Goal: Information Seeking & Learning: Learn about a topic

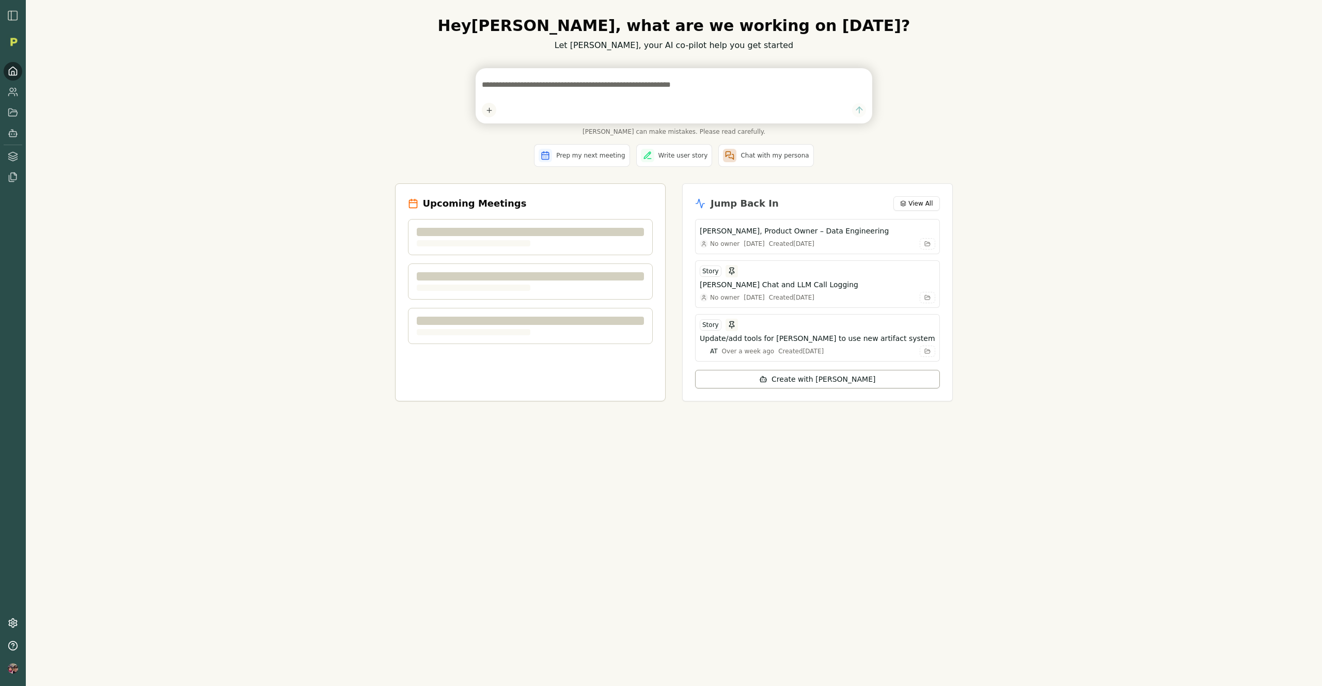
click at [11, 15] on img "button" at bounding box center [13, 15] width 12 height 12
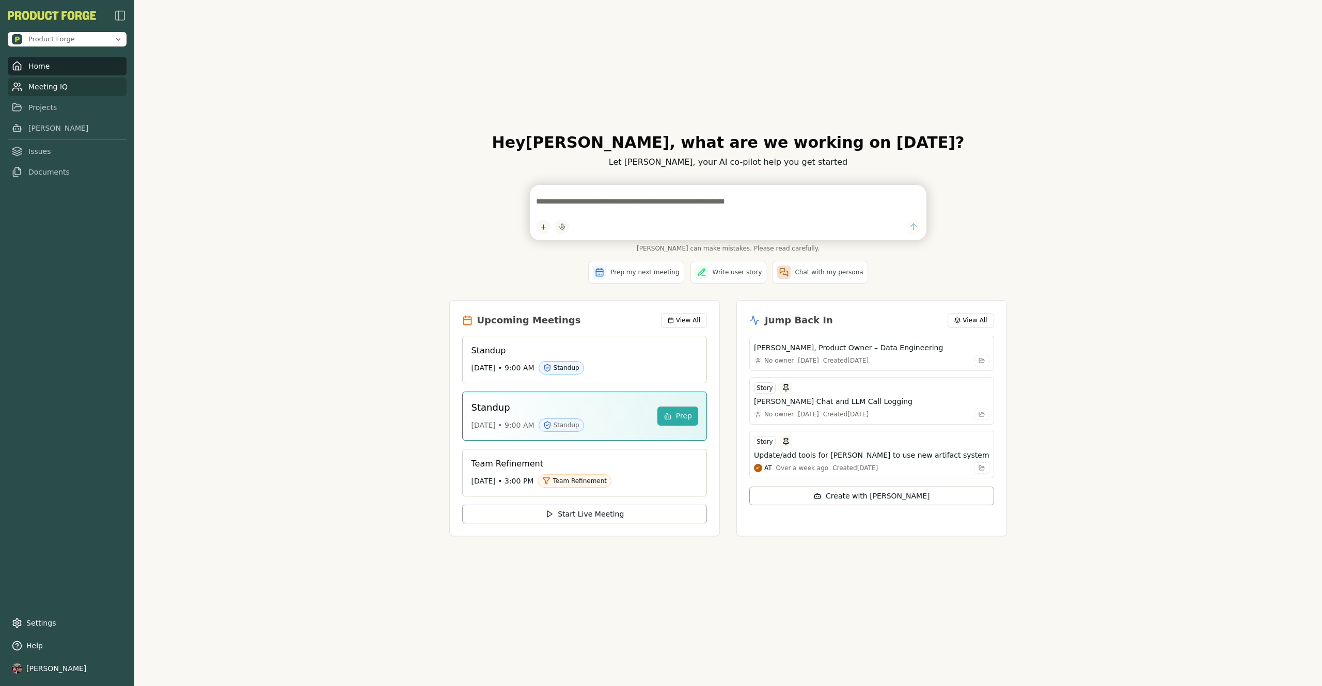
click at [39, 85] on link "Meeting IQ" at bounding box center [67, 86] width 119 height 19
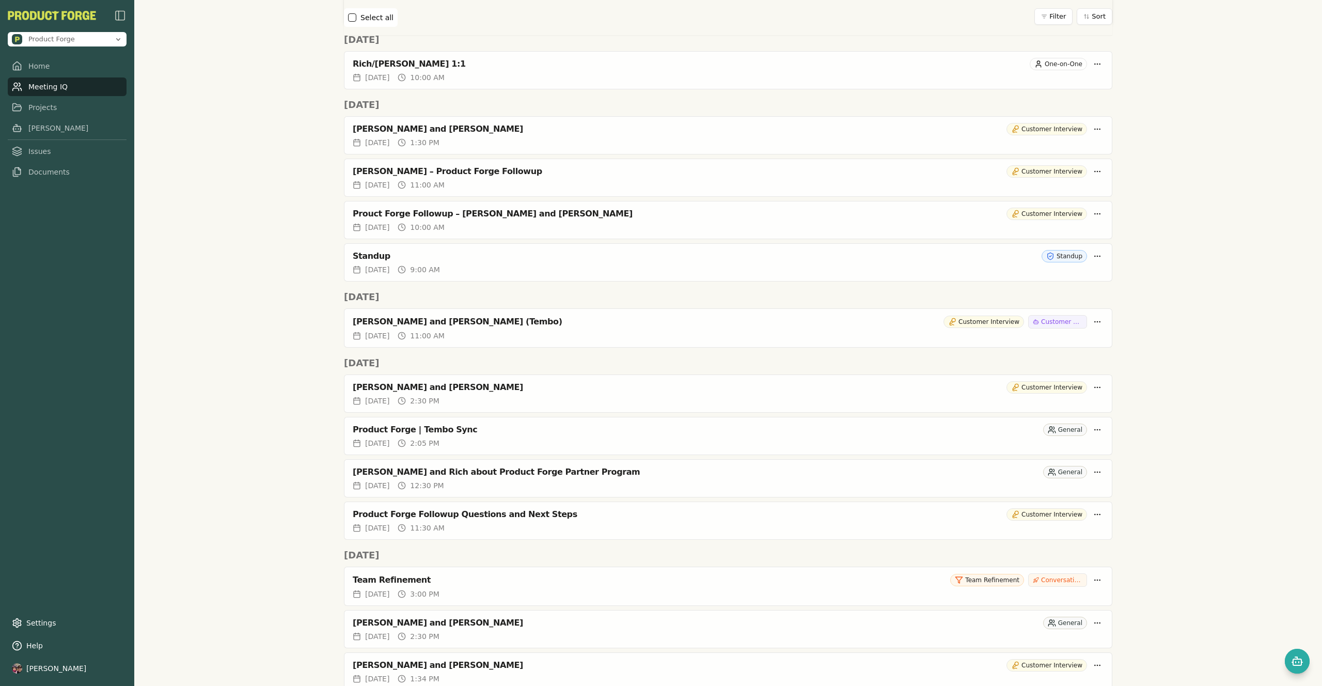
scroll to position [868, 0]
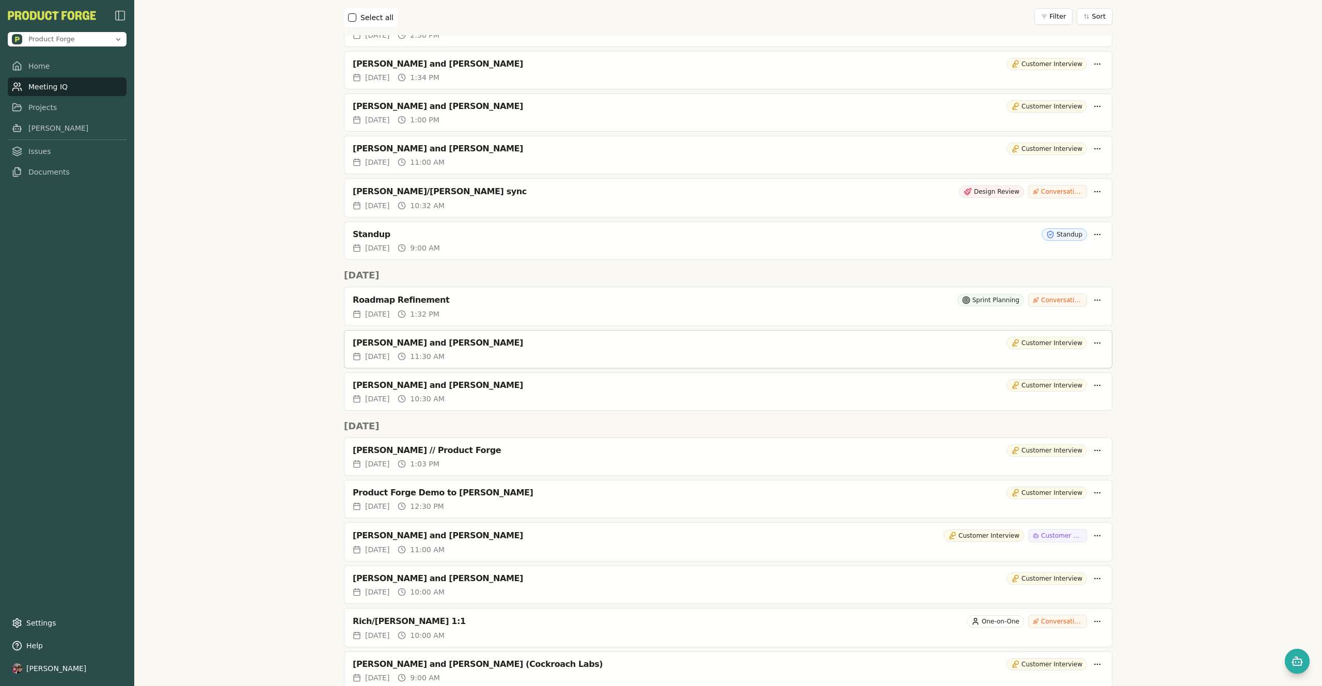
click at [507, 345] on div "[PERSON_NAME] and [PERSON_NAME]" at bounding box center [678, 343] width 650 height 10
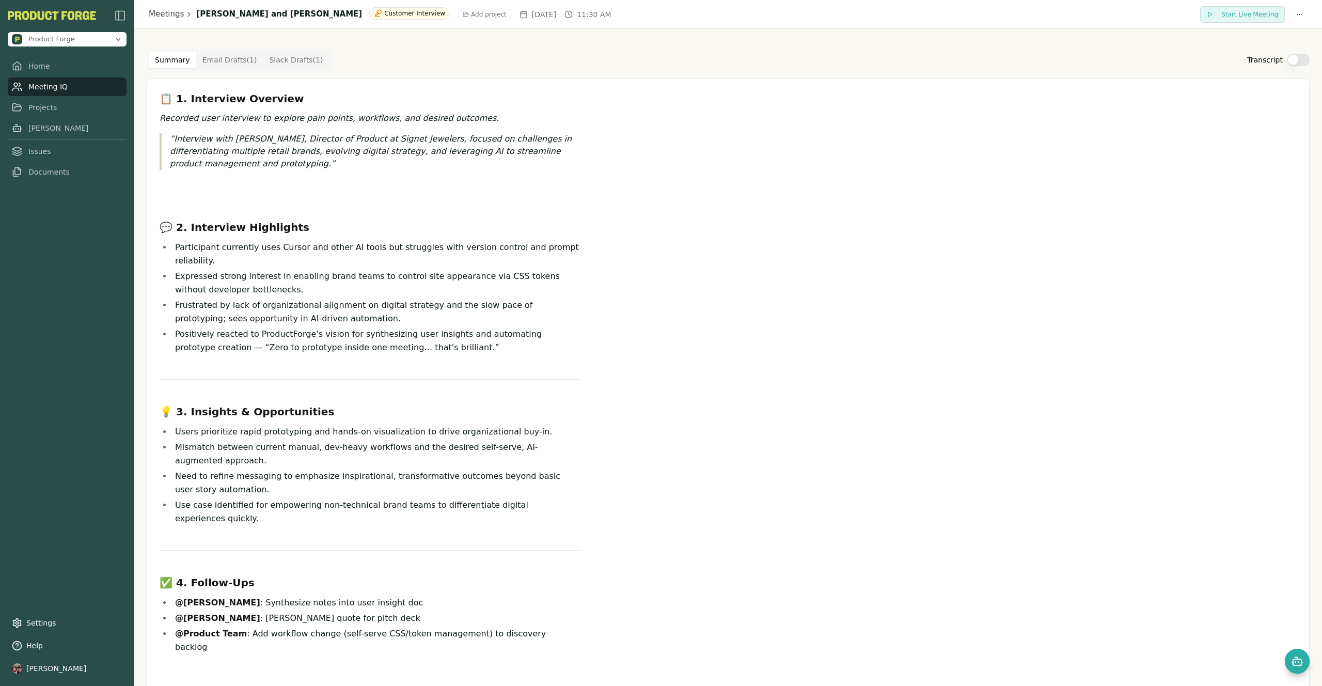
click at [1291, 67] on div "Summary Email Drafts ( 1 ) Slack Drafts ( 1 ) Transcript" at bounding box center [728, 60] width 1163 height 21
click at [1291, 64] on button "Transcript" at bounding box center [1298, 60] width 23 height 12
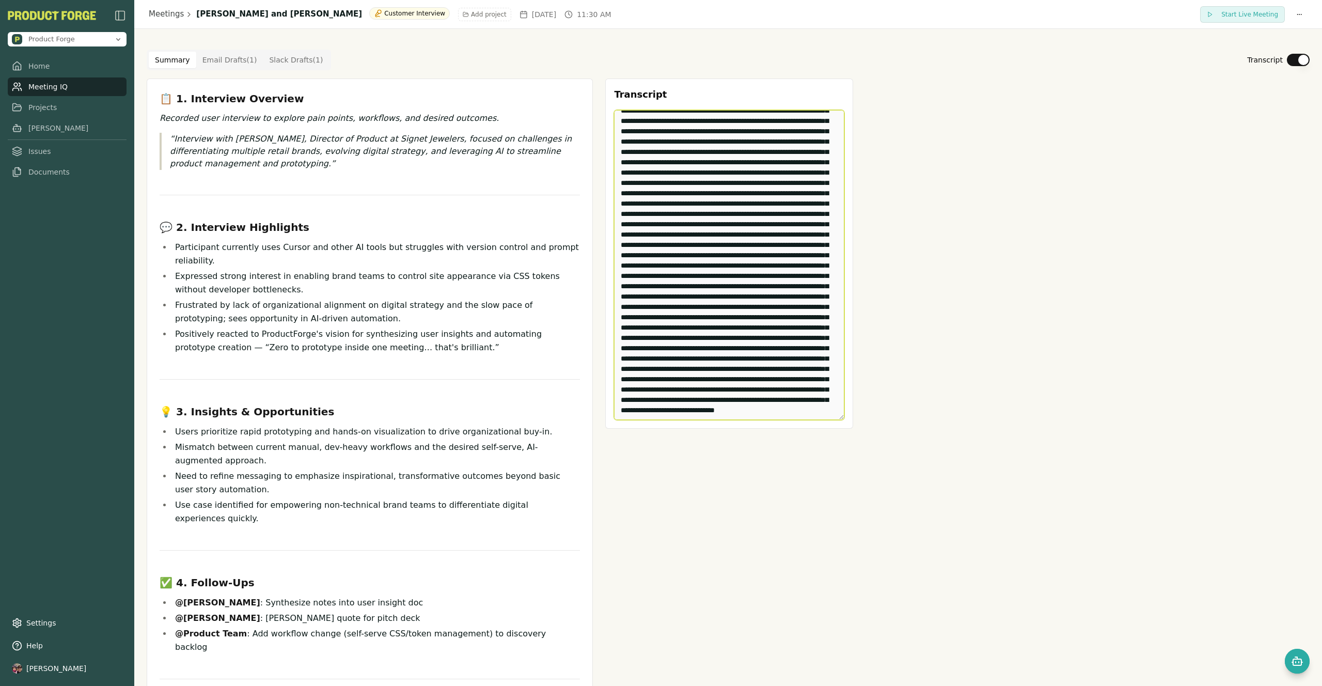
scroll to position [5753, 0]
drag, startPoint x: 617, startPoint y: 120, endPoint x: 853, endPoint y: 555, distance: 494.9
click at [853, 557] on div "📋 1. Interview Overview Recorded user interview to explore pain points, workflo…" at bounding box center [728, 433] width 1163 height 708
click at [1021, 233] on div "📋 1. Interview Overview Recorded user interview to explore pain points, workflo…" at bounding box center [728, 433] width 1163 height 708
click at [1024, 114] on div "📋 1. Interview Overview Recorded user interview to explore pain points, workflo…" at bounding box center [728, 433] width 1163 height 708
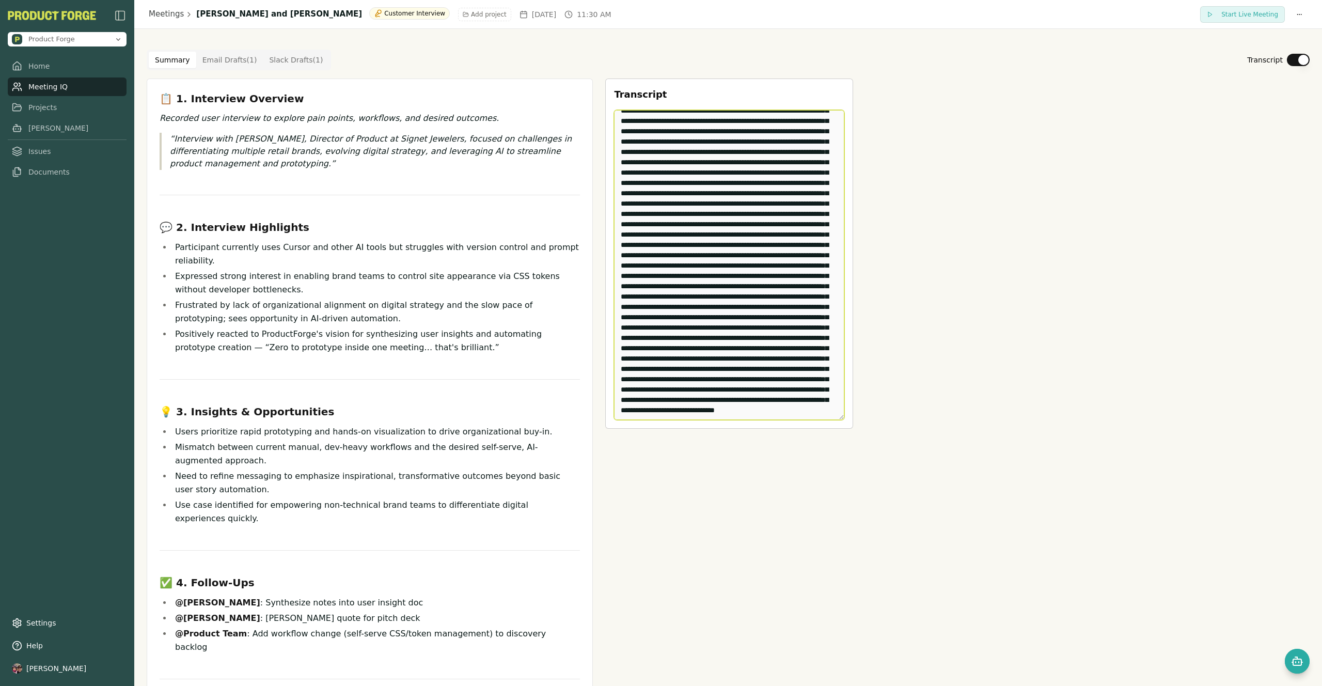
click at [664, 143] on textarea "Edit Transcript" at bounding box center [729, 265] width 230 height 310
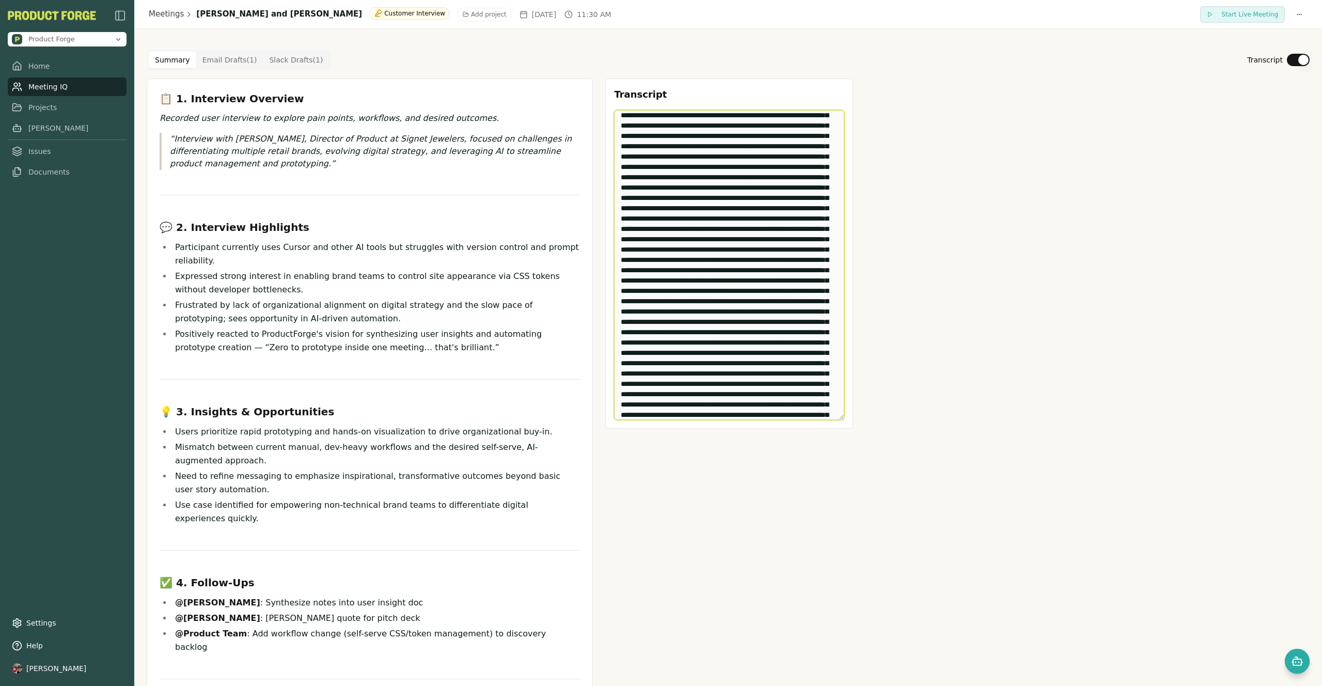
scroll to position [0, 0]
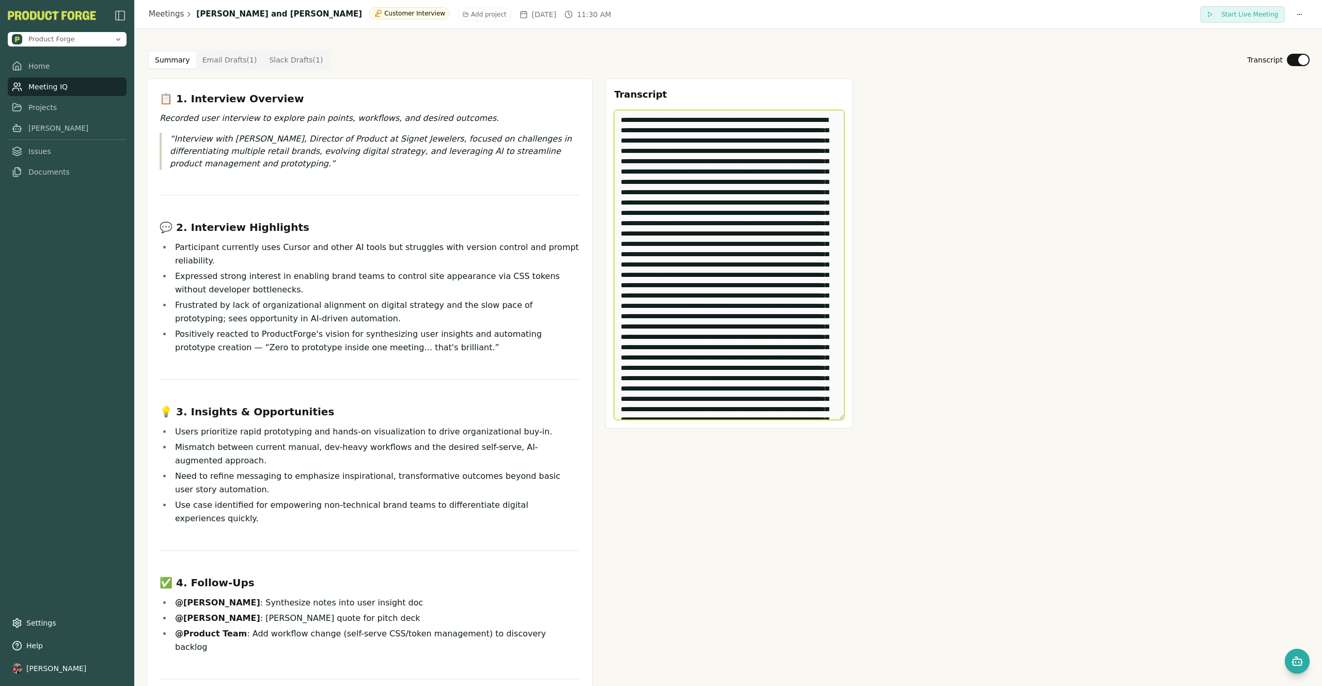
drag, startPoint x: 732, startPoint y: 410, endPoint x: 597, endPoint y: 55, distance: 380.1
click at [597, 55] on div "Summary Email Drafts ( 1 ) Slack Drafts ( 1 ) Transcript 📋 1. Interview Overvie…" at bounding box center [728, 422] width 1163 height 745
click at [1049, 191] on div "📋 1. Interview Overview Recorded user interview to explore pain points, workflo…" at bounding box center [728, 433] width 1163 height 708
click at [62, 87] on link "Meeting IQ" at bounding box center [67, 86] width 119 height 19
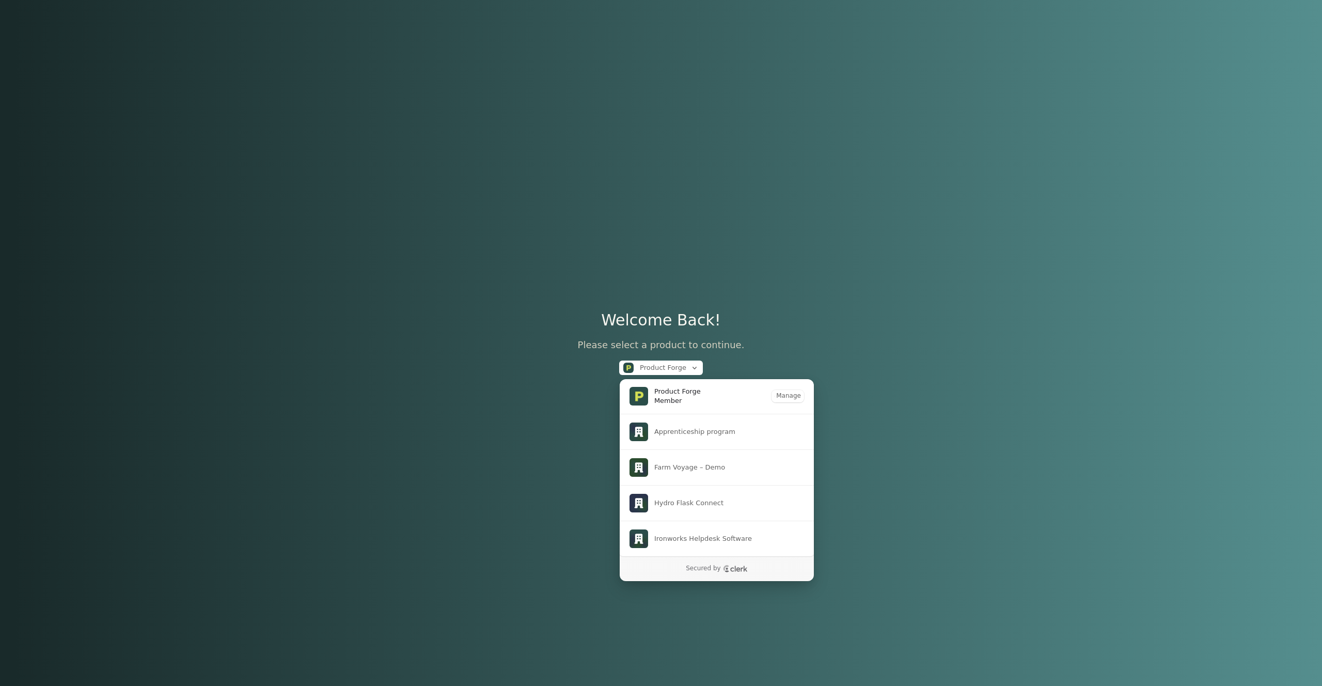
click at [695, 397] on span "Member" at bounding box center [677, 400] width 46 height 9
click at [682, 404] on span "Member" at bounding box center [677, 400] width 46 height 9
click at [224, 263] on div "Welcome Back! Please select a product to continue. Product Forge" at bounding box center [661, 343] width 1322 height 686
click at [694, 393] on span "Product Forge" at bounding box center [677, 391] width 46 height 9
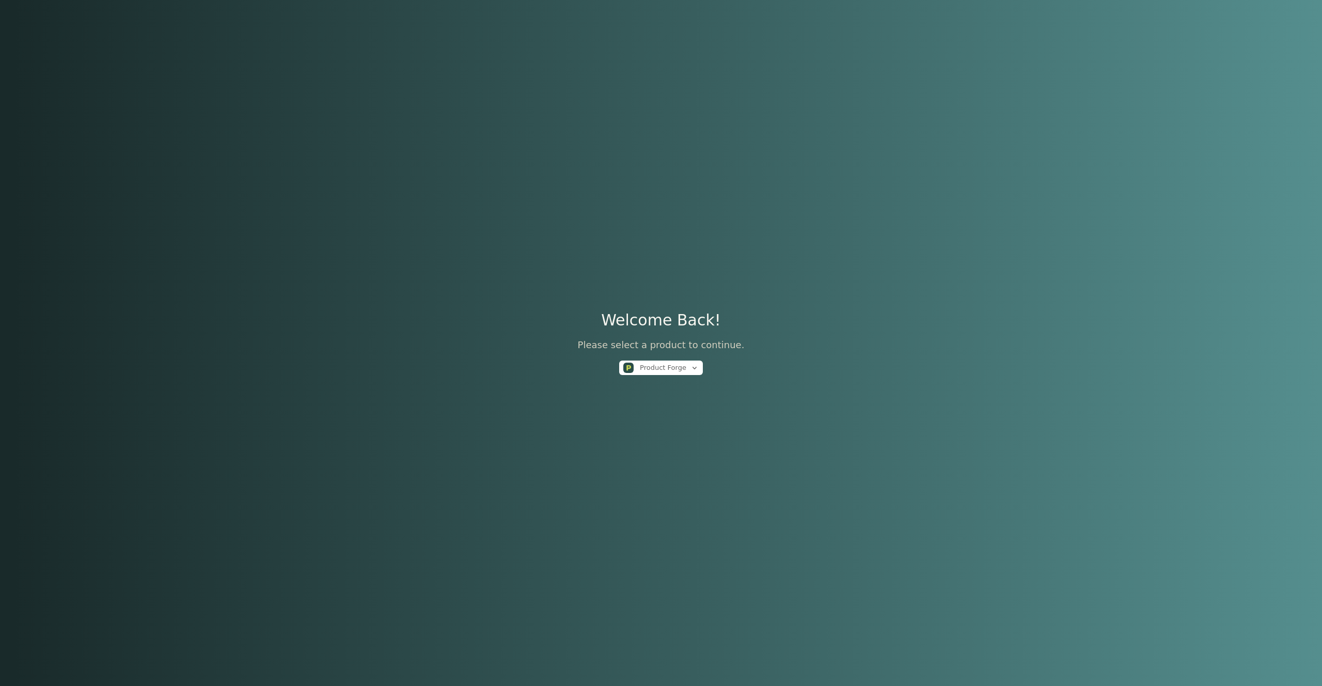
click at [506, 318] on div "Welcome Back! Please select a product to continue. Product Forge" at bounding box center [661, 343] width 1322 height 686
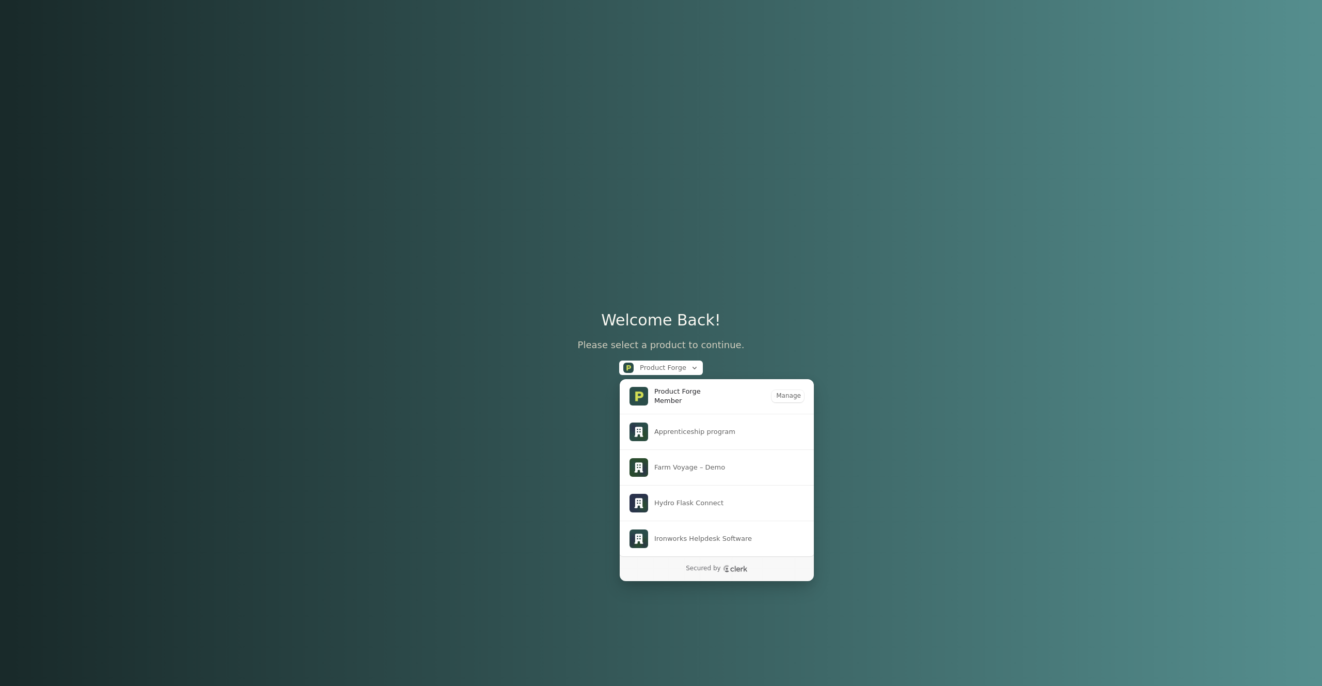
click at [341, 180] on div "Welcome Back! Please select a product to continue. Product Forge" at bounding box center [661, 343] width 1322 height 686
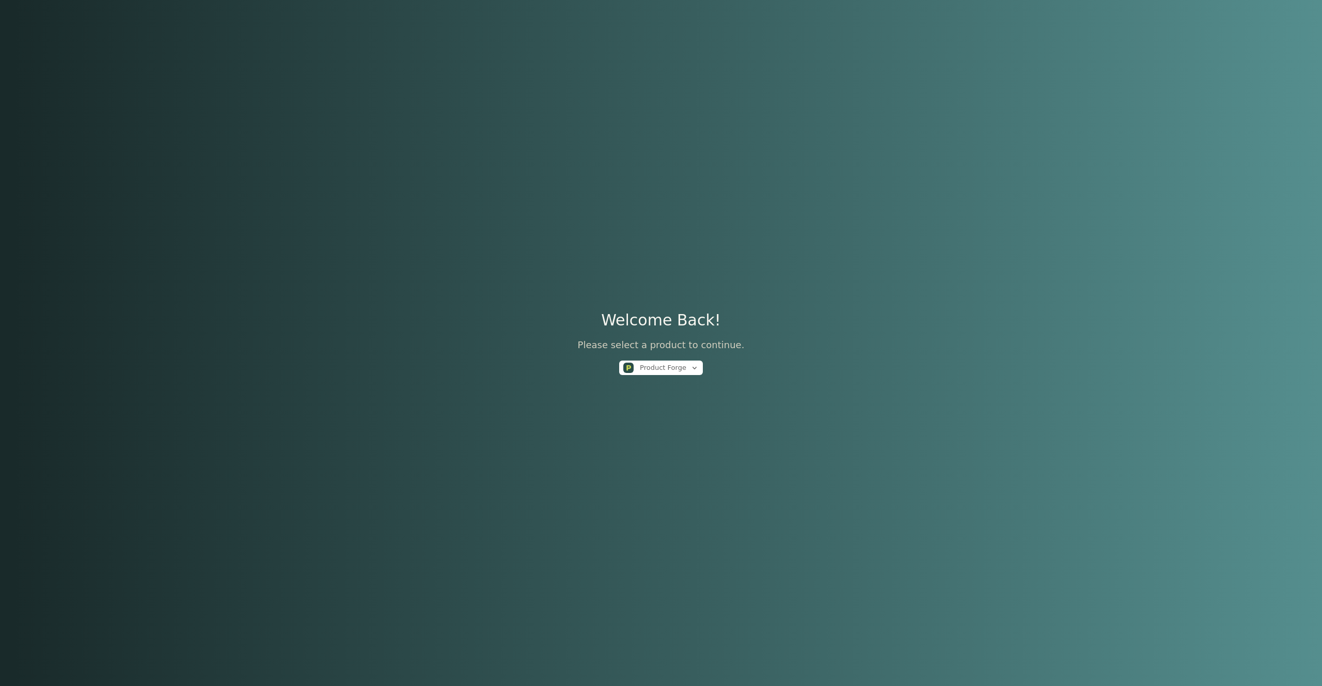
click at [973, 209] on div "Welcome Back! Please select a product to continue. Product Forge" at bounding box center [661, 343] width 1322 height 686
click at [758, 252] on div "Welcome Back! Please select a product to continue. Product Forge" at bounding box center [661, 343] width 1322 height 686
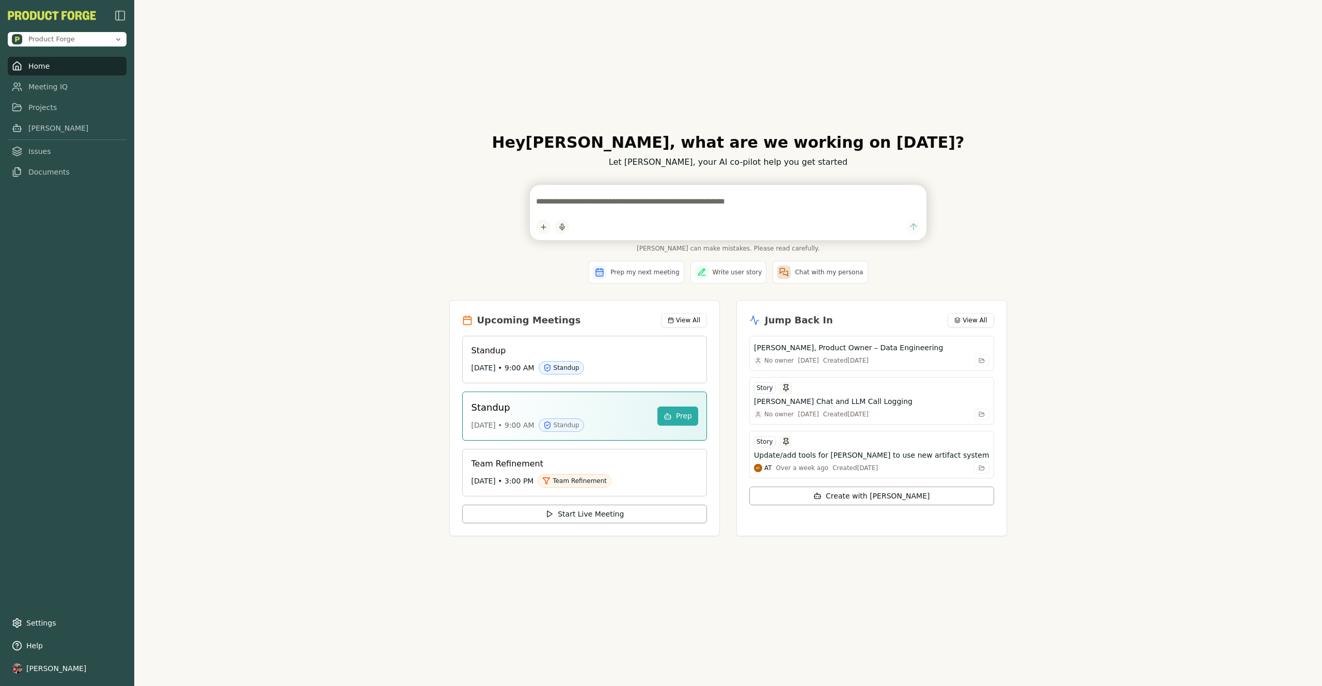
click at [873, 71] on div "Hey [PERSON_NAME] , what are we working on [DATE]? Let [PERSON_NAME], your AI c…" at bounding box center [728, 343] width 1188 height 686
